Goal: Task Accomplishment & Management: Use online tool/utility

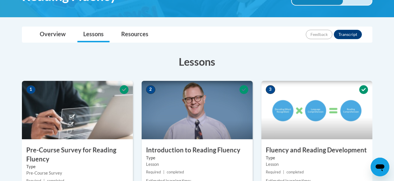
scroll to position [327, 0]
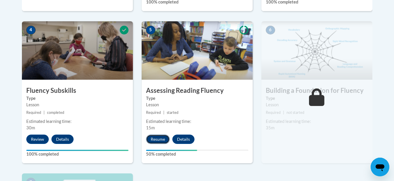
click at [163, 137] on button "Resume" at bounding box center [158, 139] width 24 height 9
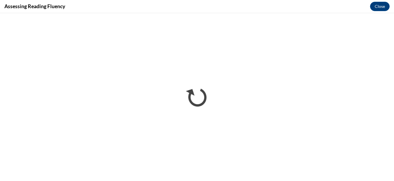
scroll to position [0, 0]
